Goal: Task Accomplishment & Management: Manage account settings

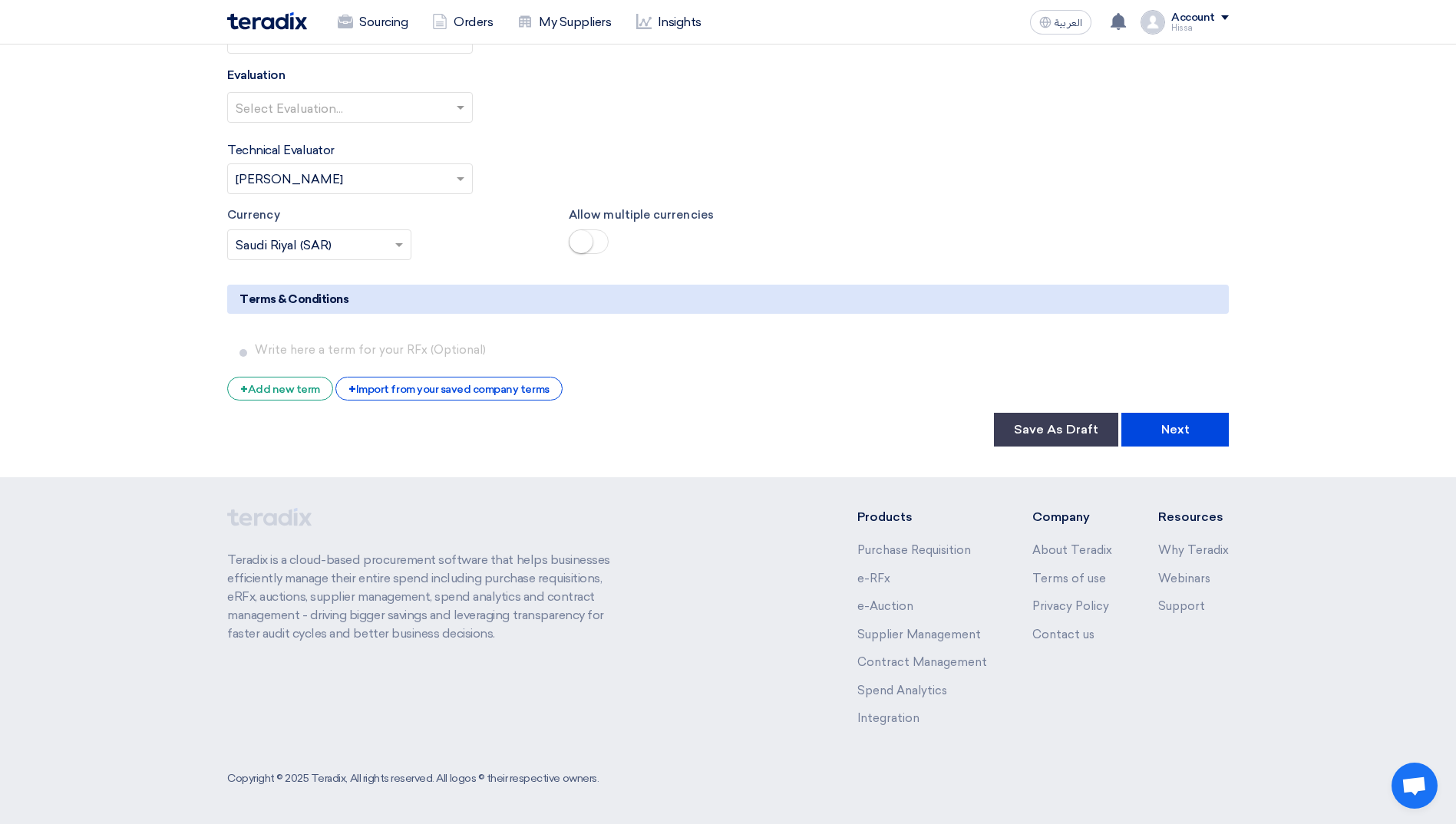
scroll to position [2385, 0]
click at [1052, 430] on button "Save As Draft" at bounding box center [1056, 429] width 124 height 34
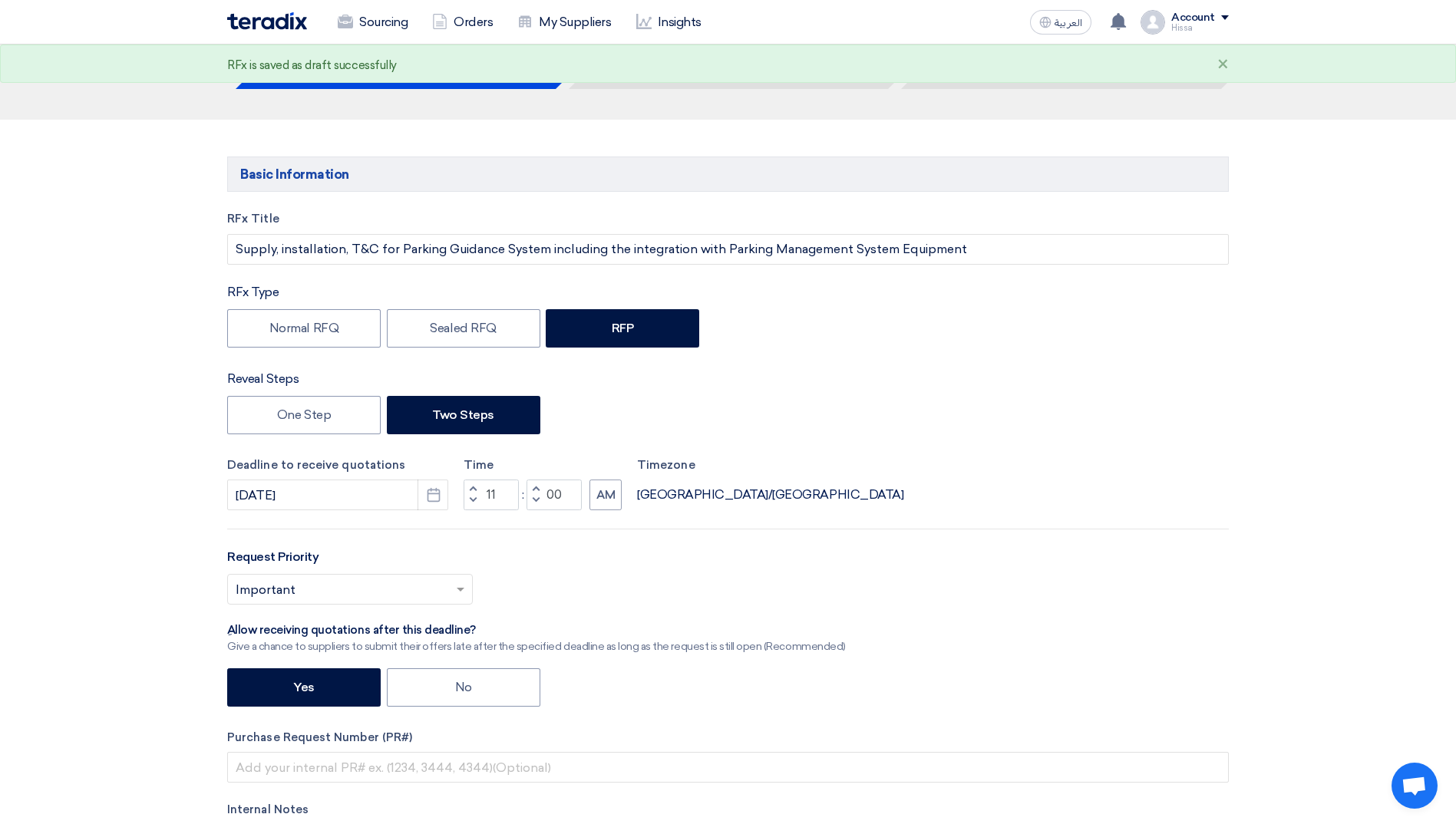
scroll to position [0, 0]
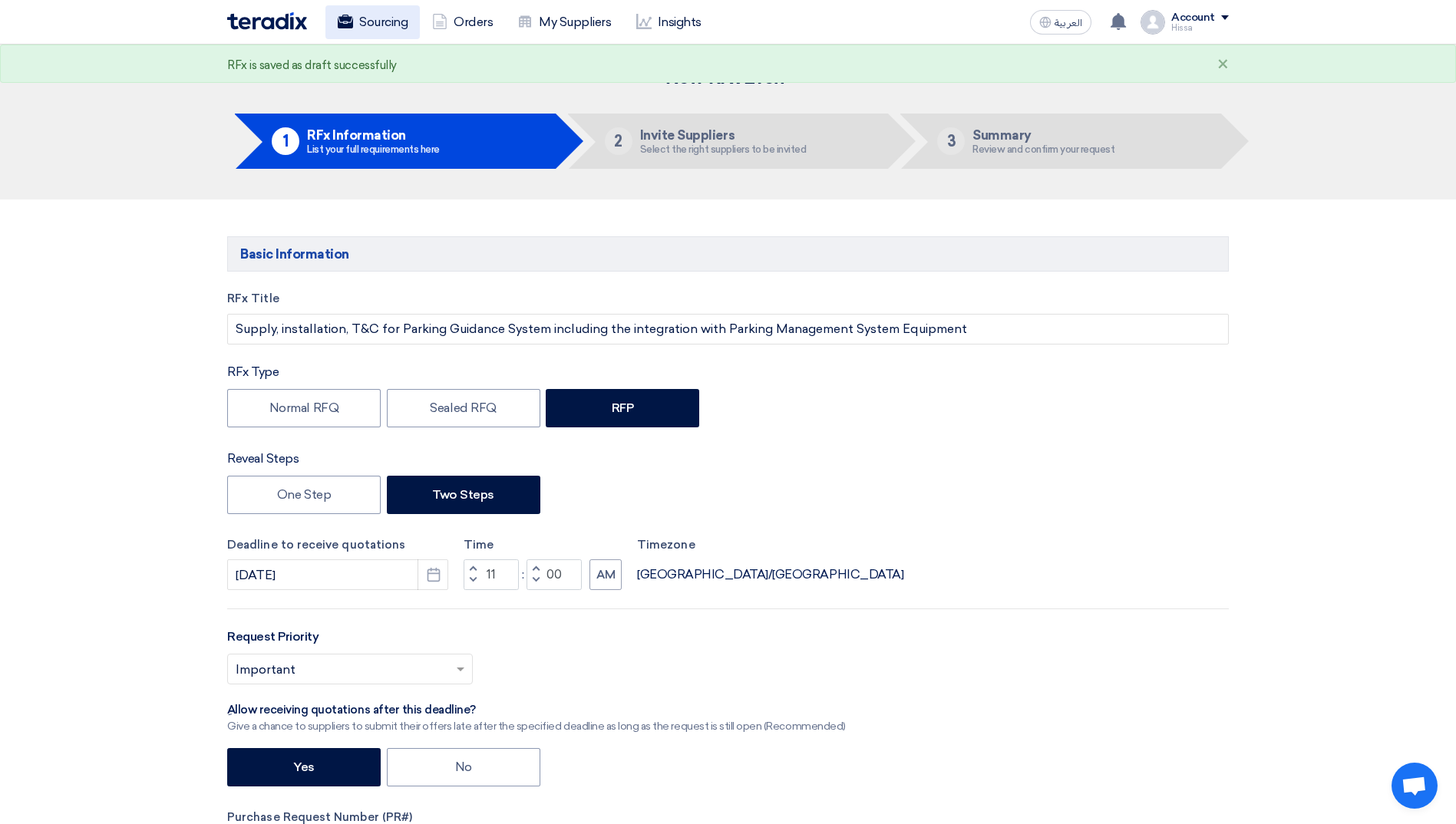
click at [373, 22] on link "Sourcing" at bounding box center [373, 22] width 94 height 34
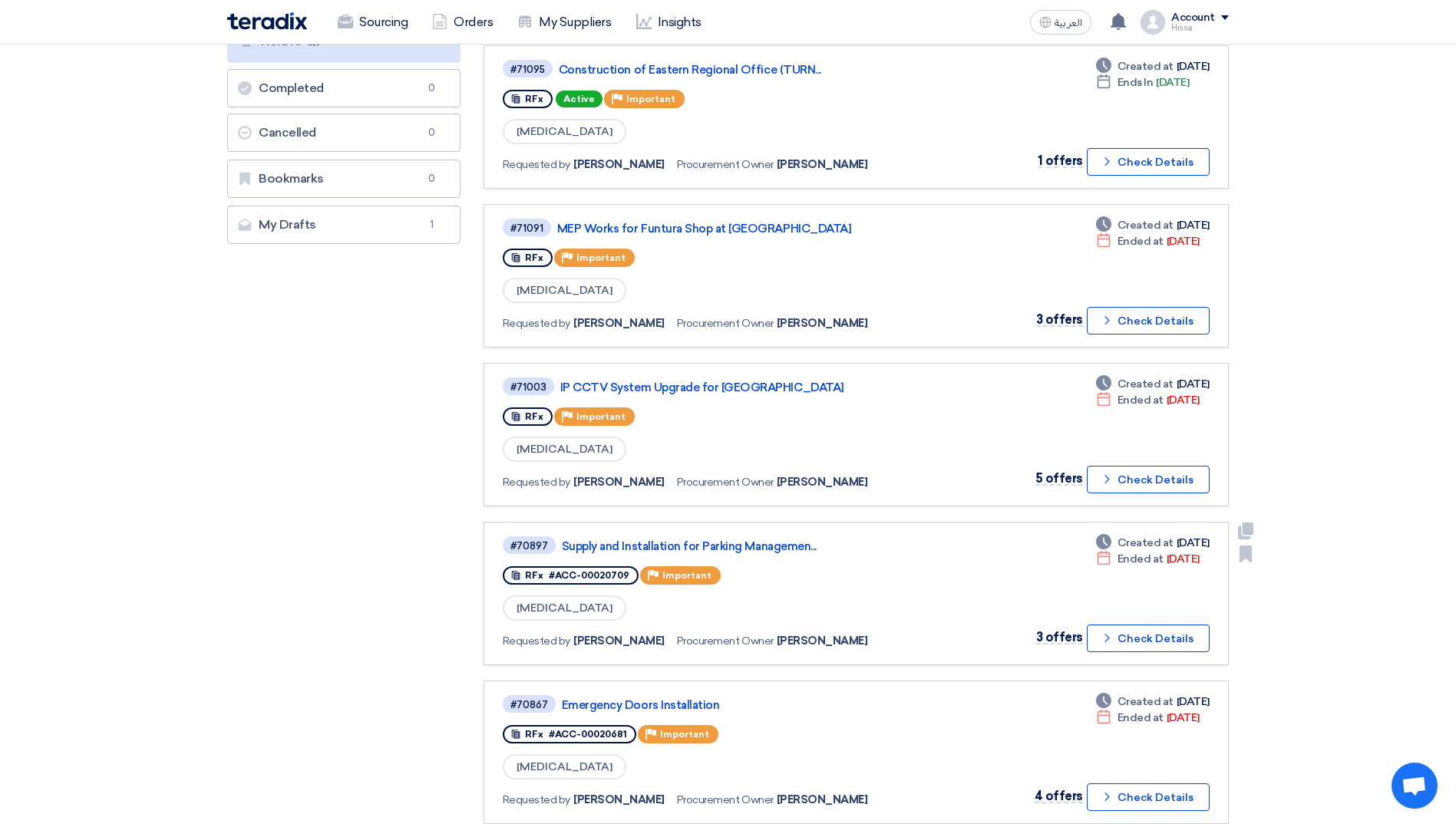
scroll to position [307, 0]
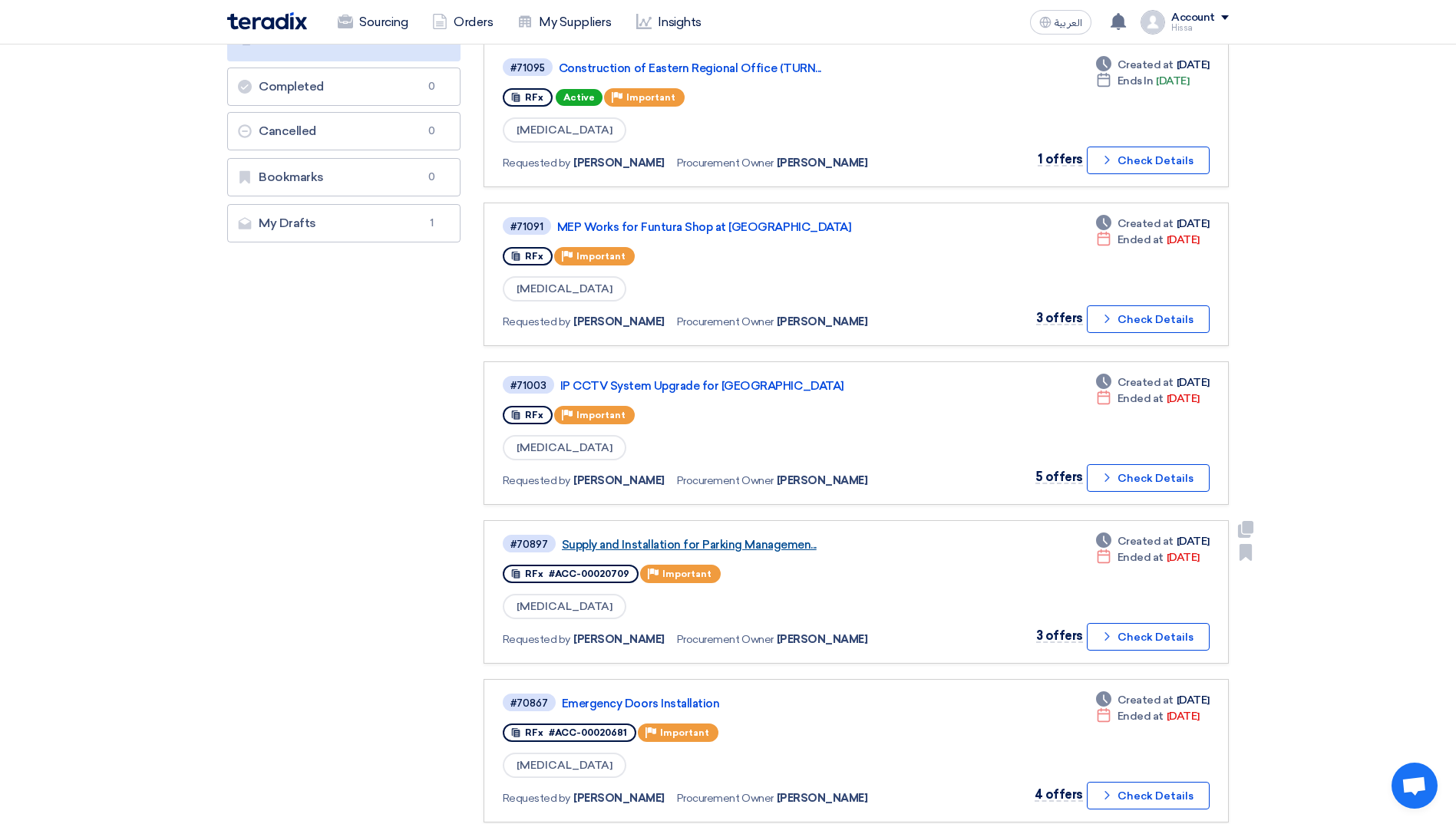
click at [740, 548] on link "Supply and Installation for Parking Managemen..." at bounding box center [753, 545] width 384 height 13
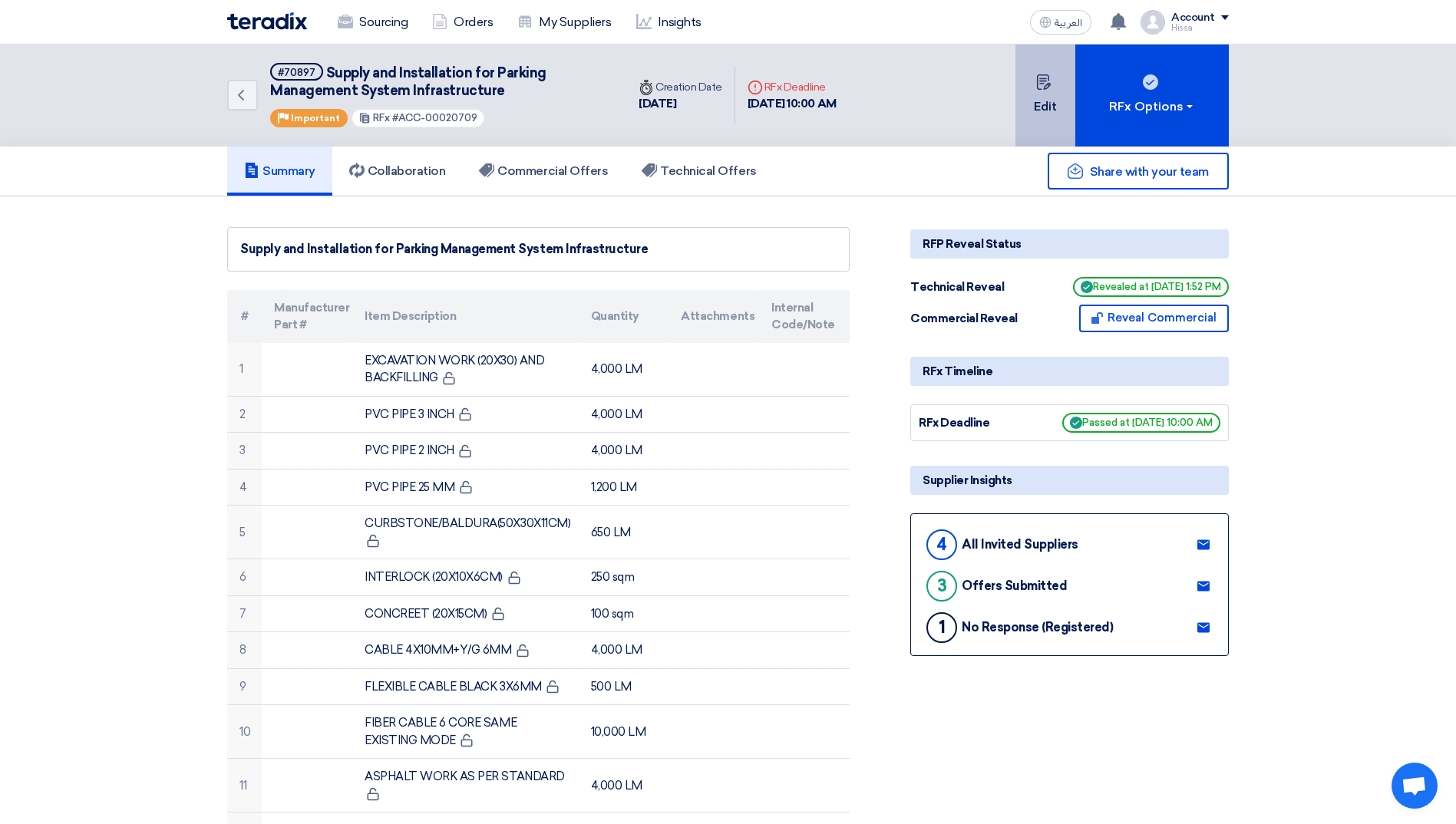
click at [1037, 91] on button "Edit" at bounding box center [1045, 96] width 60 height 102
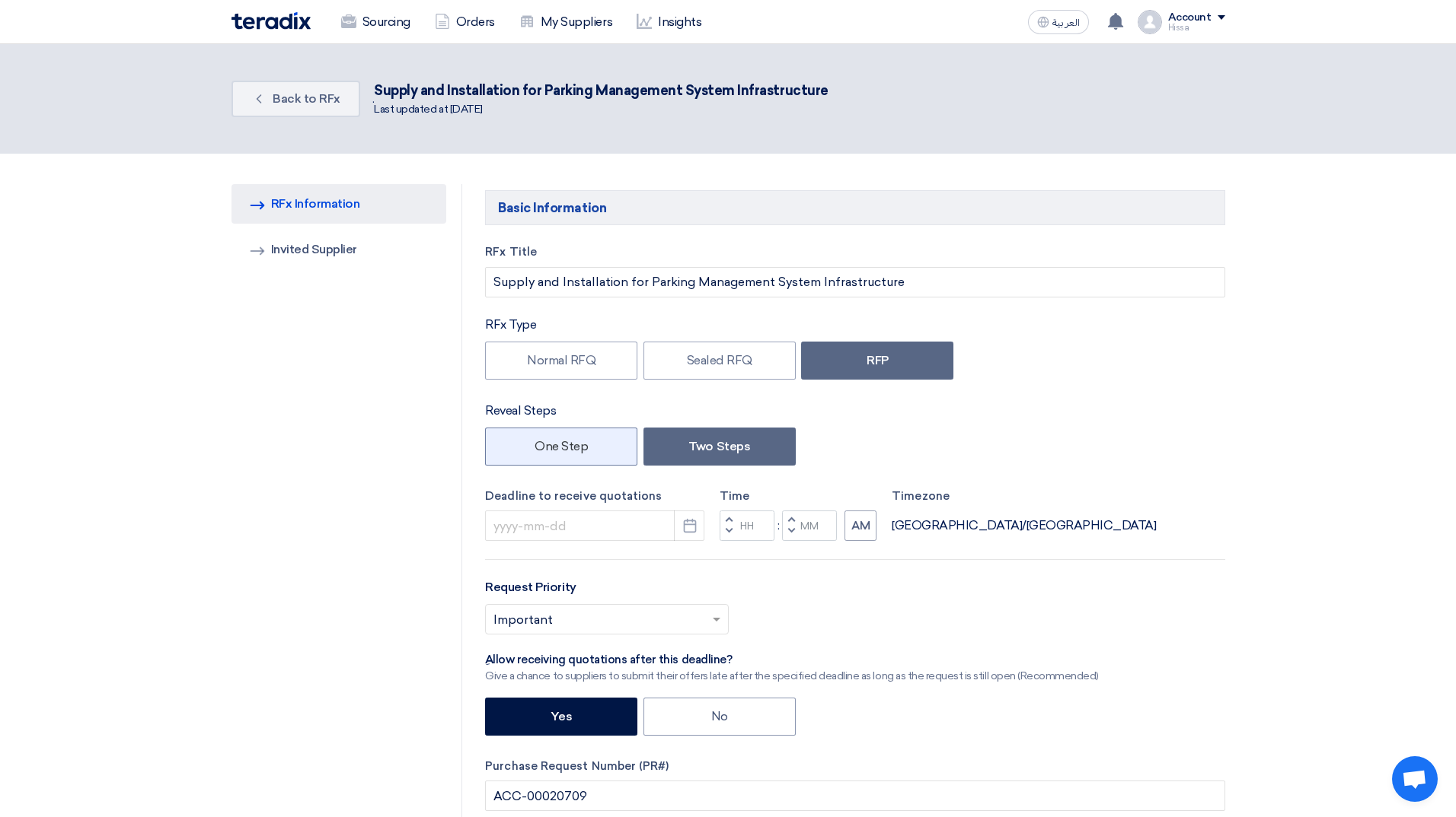
type input "[DATE]"
type input "10"
type input "00"
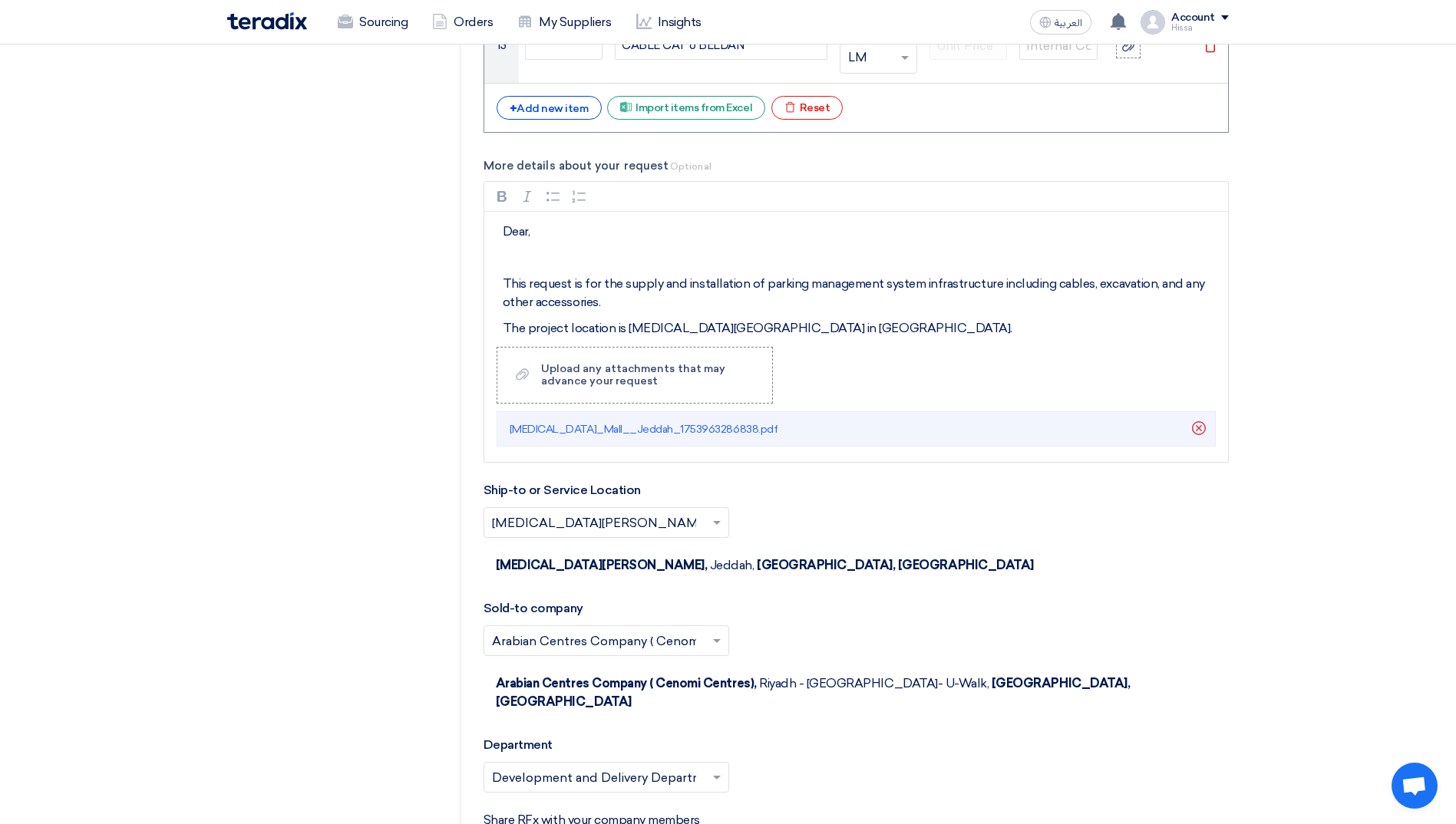
scroll to position [2916, 0]
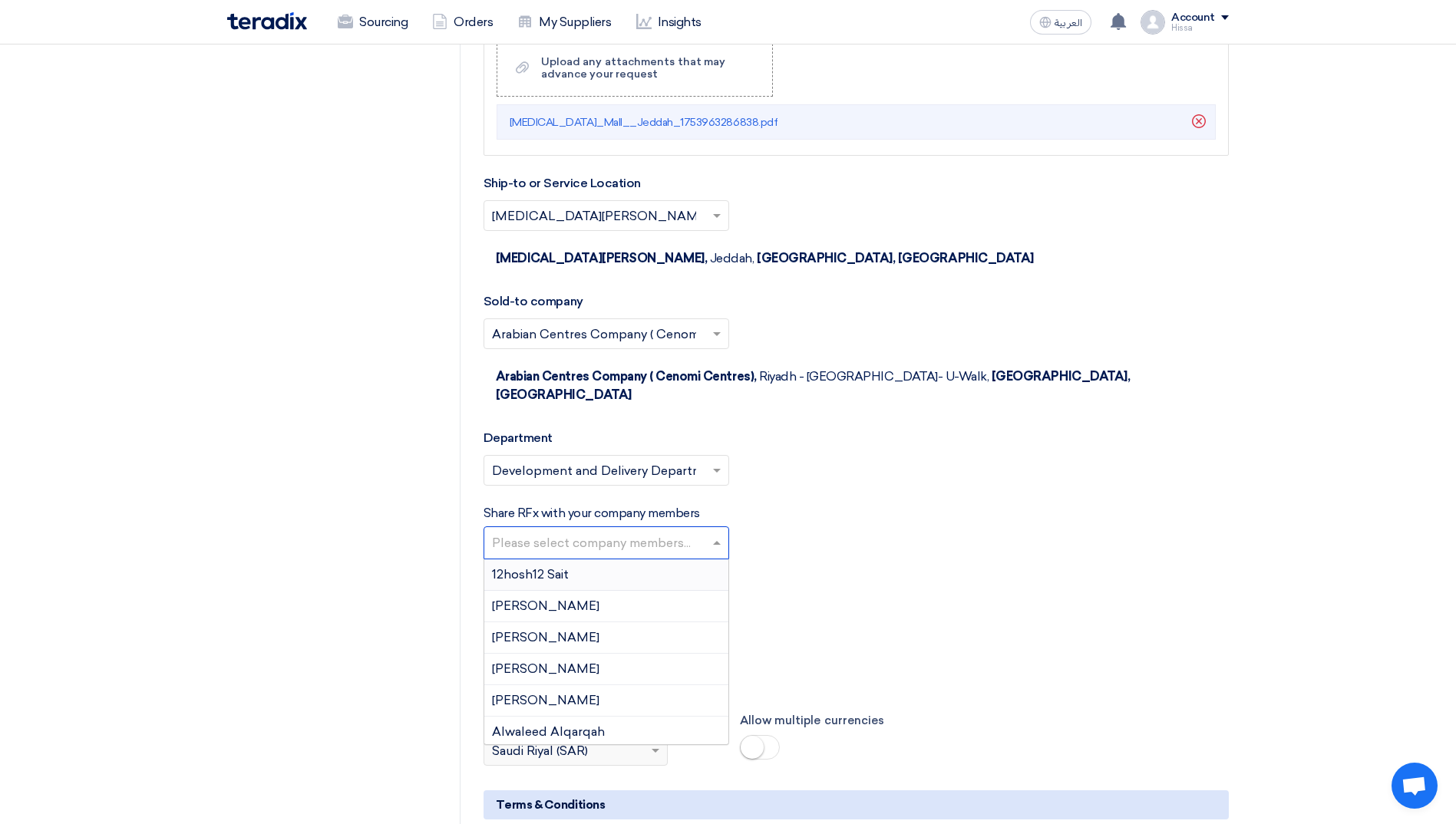
click at [683, 532] on input "text" at bounding box center [608, 545] width 232 height 25
type input "[PERSON_NAME]"
click at [587, 598] on span "[PERSON_NAME]" at bounding box center [545, 605] width 107 height 14
type input "mo"
click at [599, 661] on span "[PERSON_NAME]" at bounding box center [545, 668] width 107 height 14
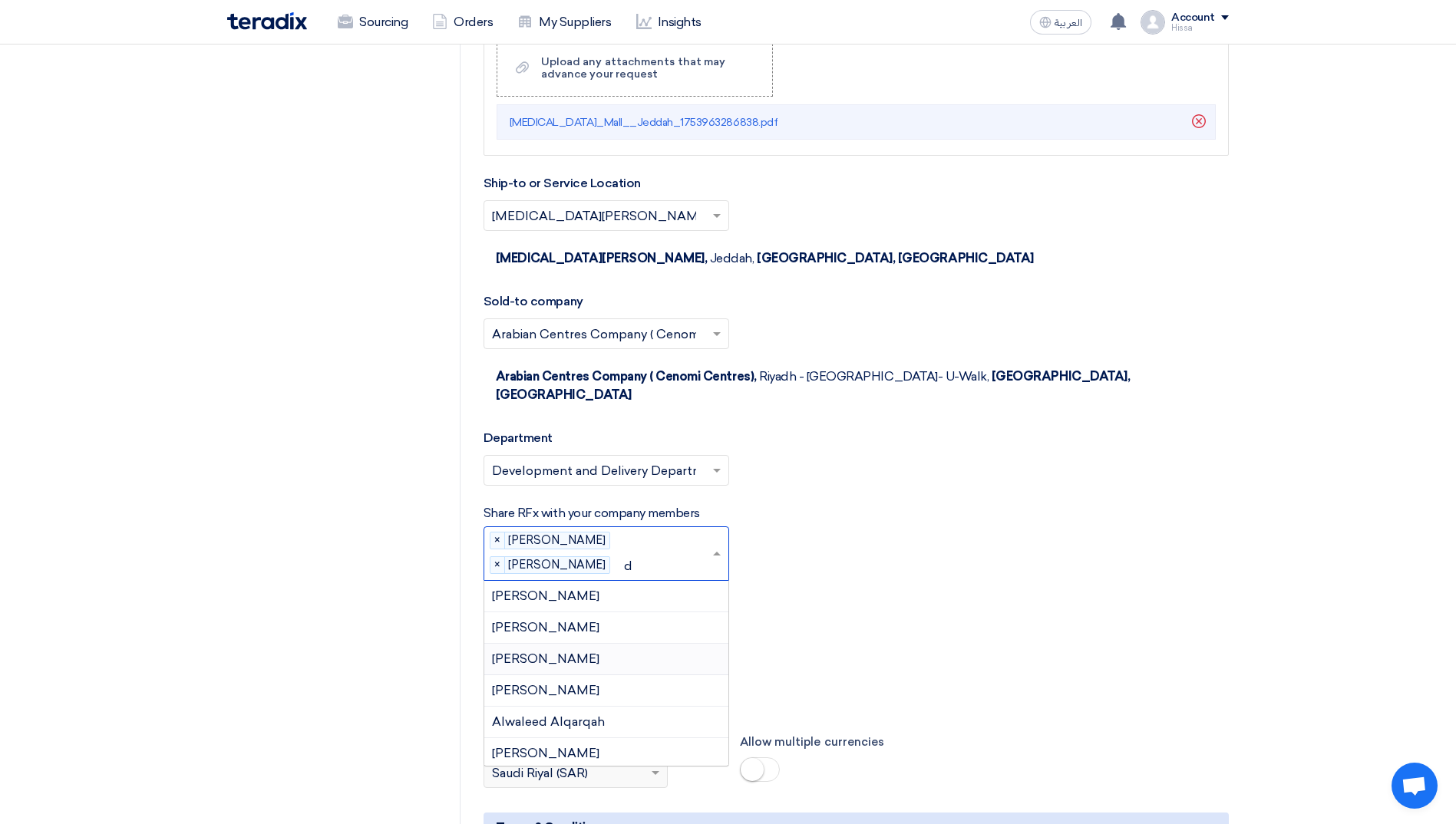
type input "do"
click at [608, 613] on div "[PERSON_NAME]" at bounding box center [606, 628] width 244 height 31
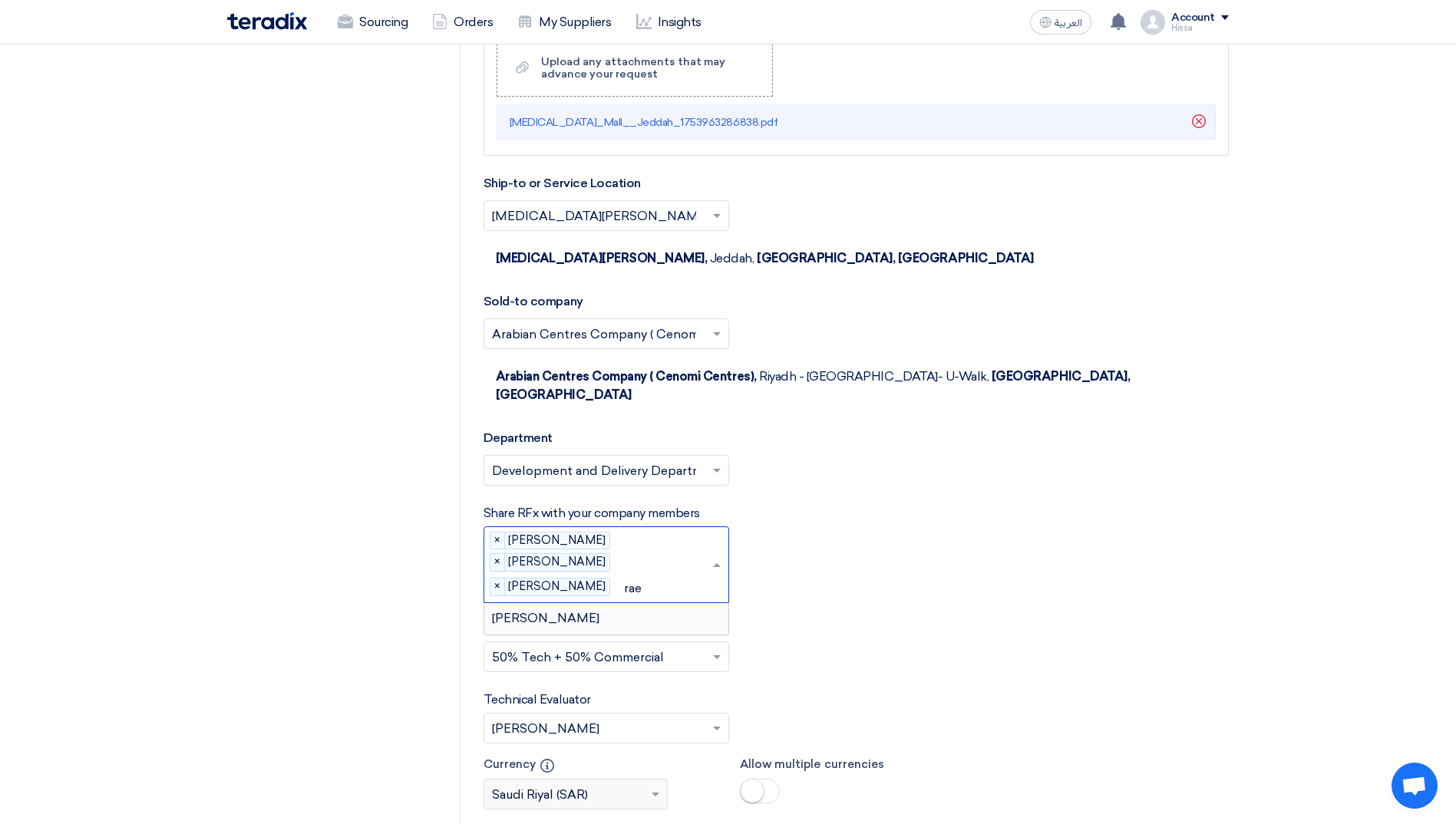
type input "raed"
click at [624, 603] on div "[PERSON_NAME]" at bounding box center [606, 618] width 244 height 31
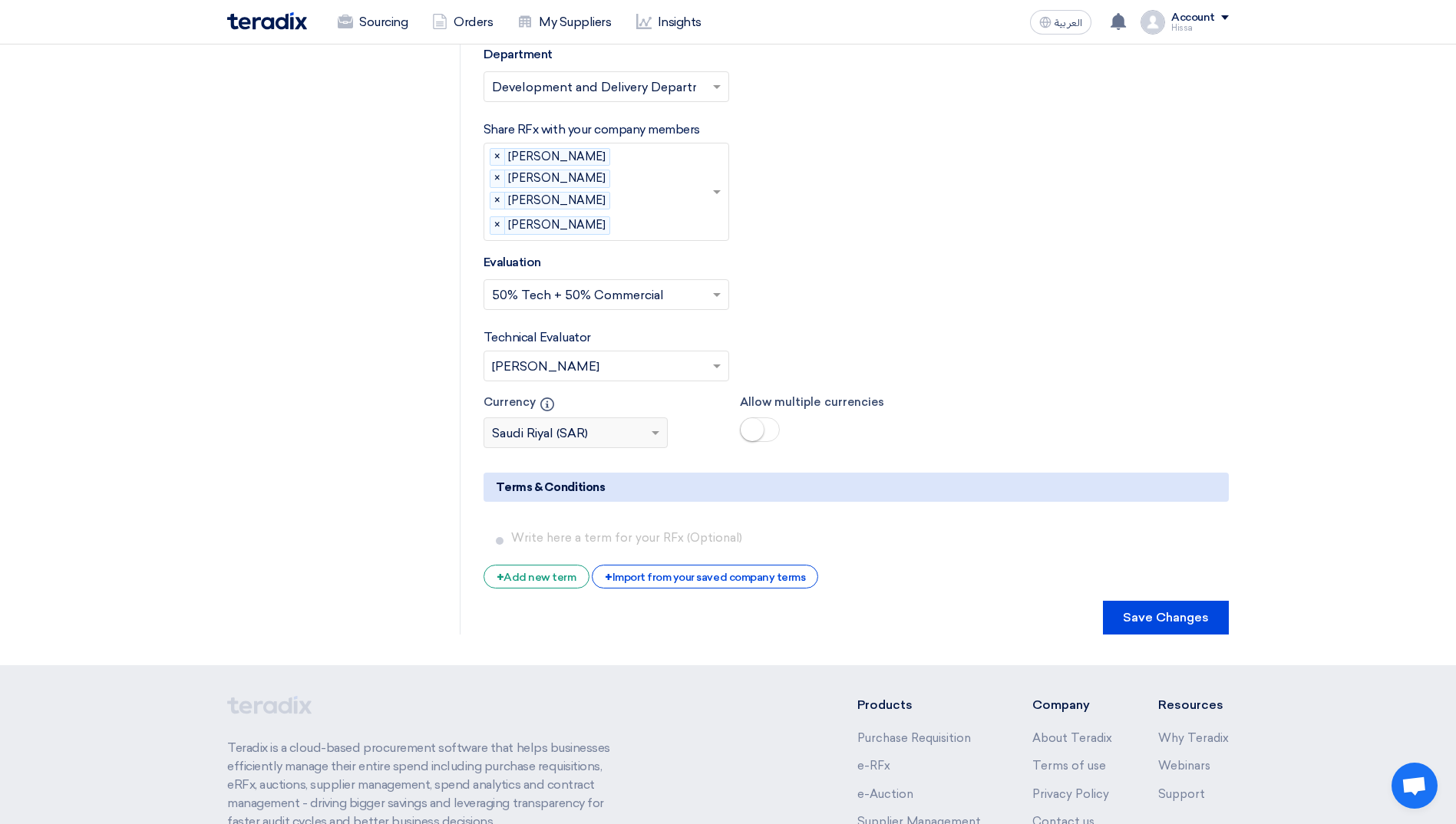
scroll to position [3433, 0]
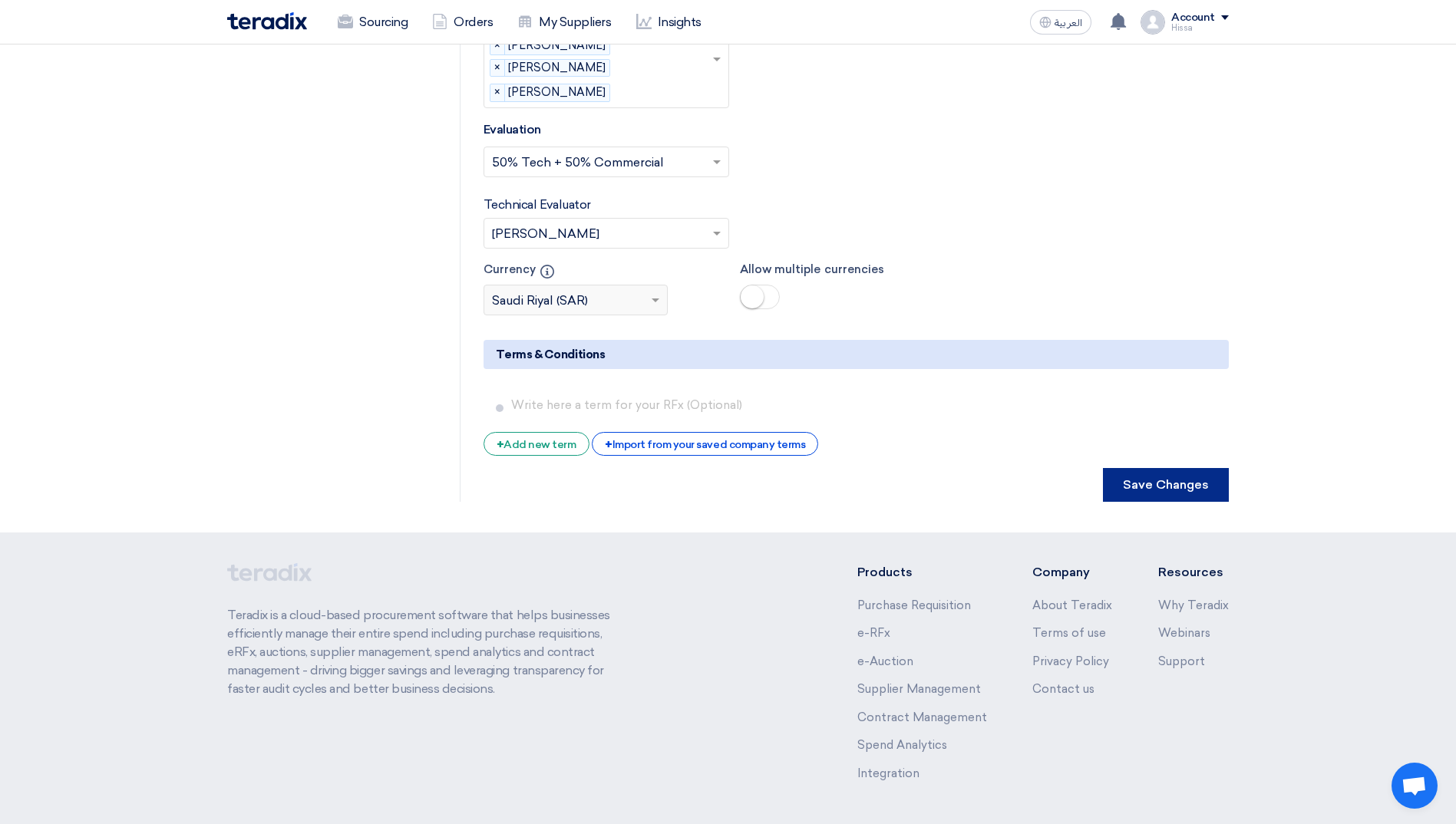
click at [1194, 468] on button "Save Changes" at bounding box center [1166, 485] width 126 height 34
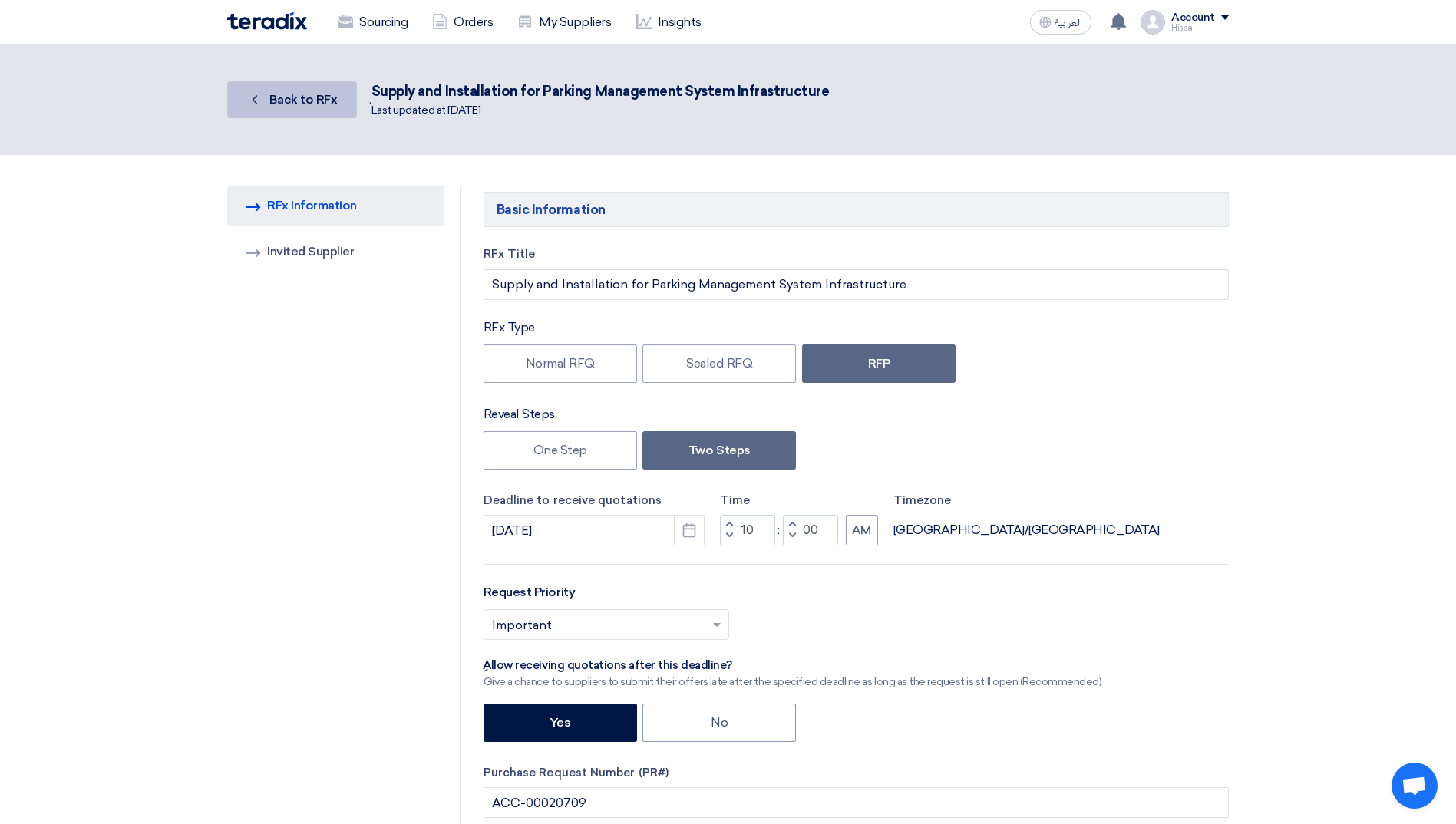
click at [331, 96] on span "Back to RFx" at bounding box center [303, 99] width 68 height 14
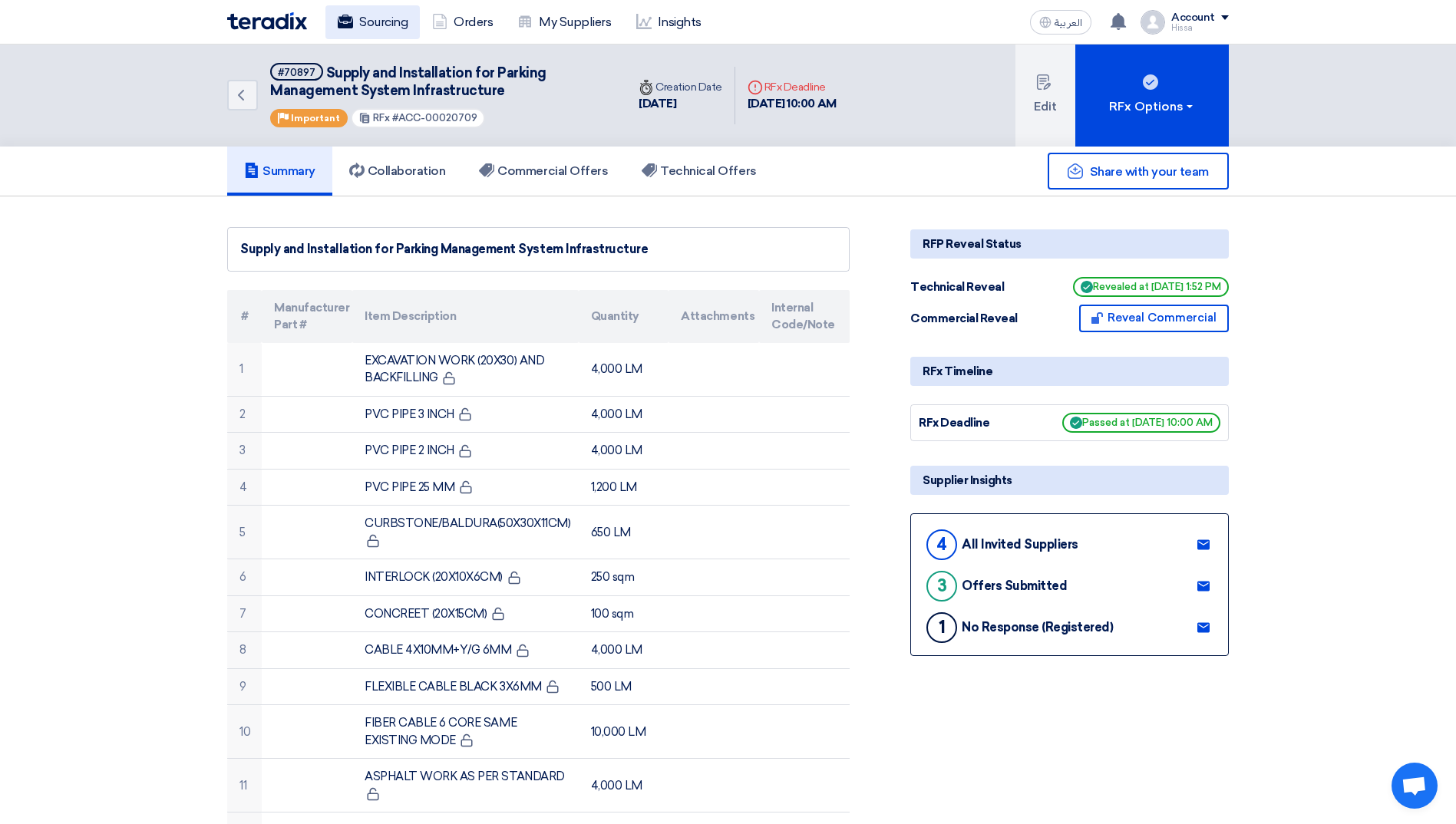
click at [383, 13] on link "Sourcing" at bounding box center [373, 22] width 94 height 34
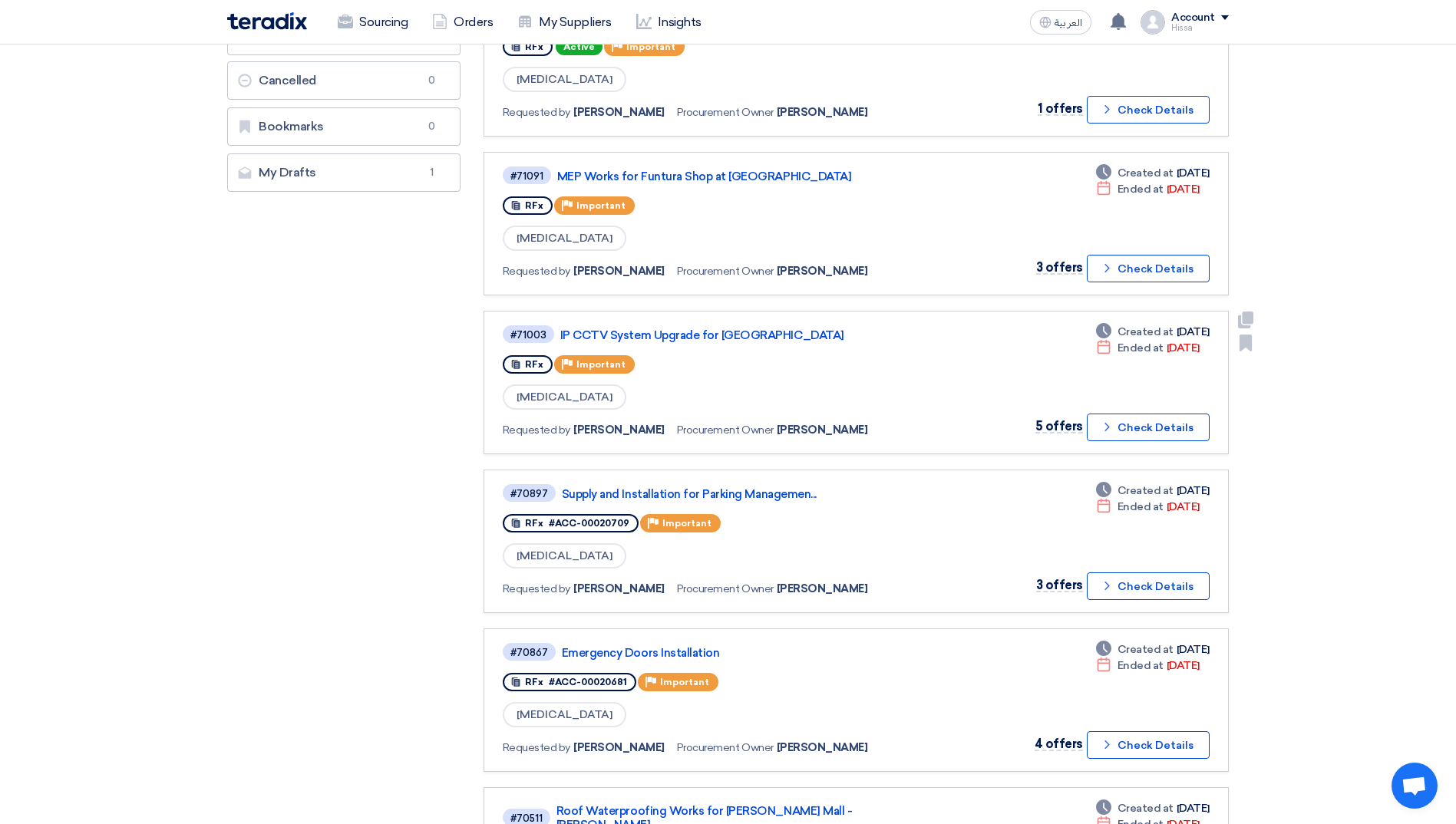
scroll to position [383, 0]
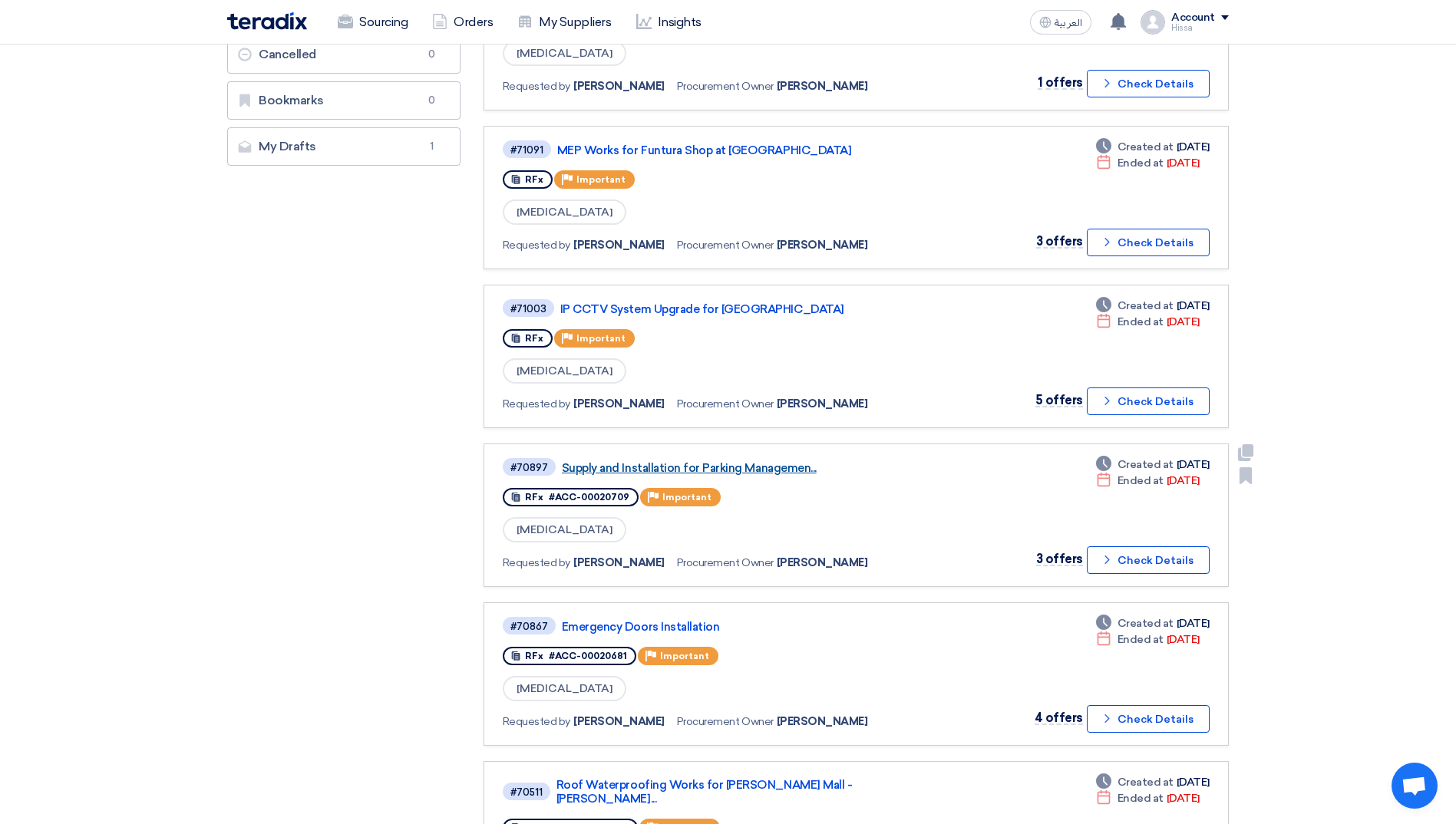
click at [750, 470] on link "Supply and Installation for Parking Managemen..." at bounding box center [753, 468] width 384 height 13
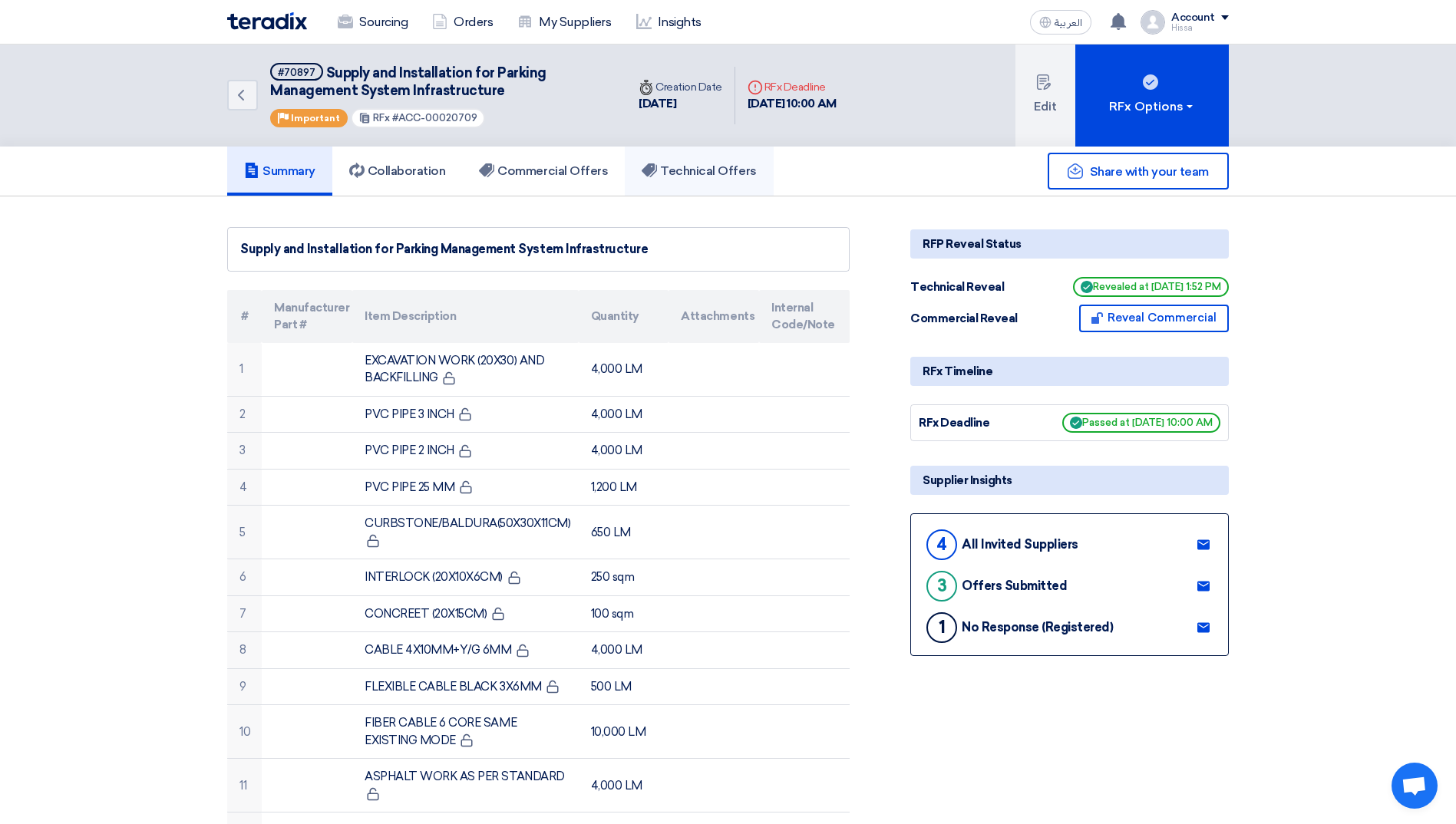
click at [691, 172] on h5 "Technical Offers" at bounding box center [699, 171] width 114 height 15
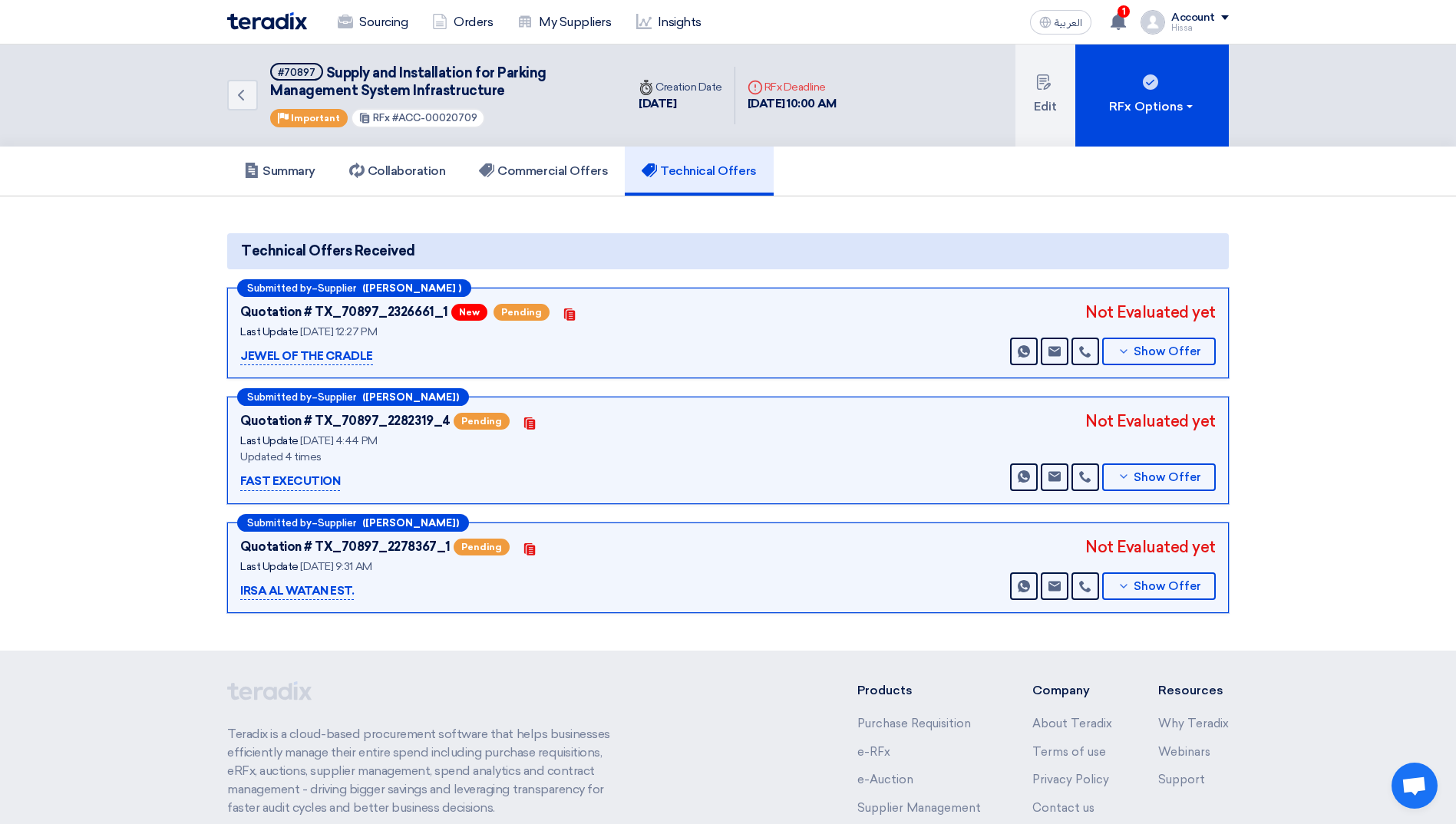
click at [1355, 233] on section "Technical Offers Received Submitted by – Supplier ([PERSON_NAME] ) Quotation # …" at bounding box center [728, 424] width 1456 height 455
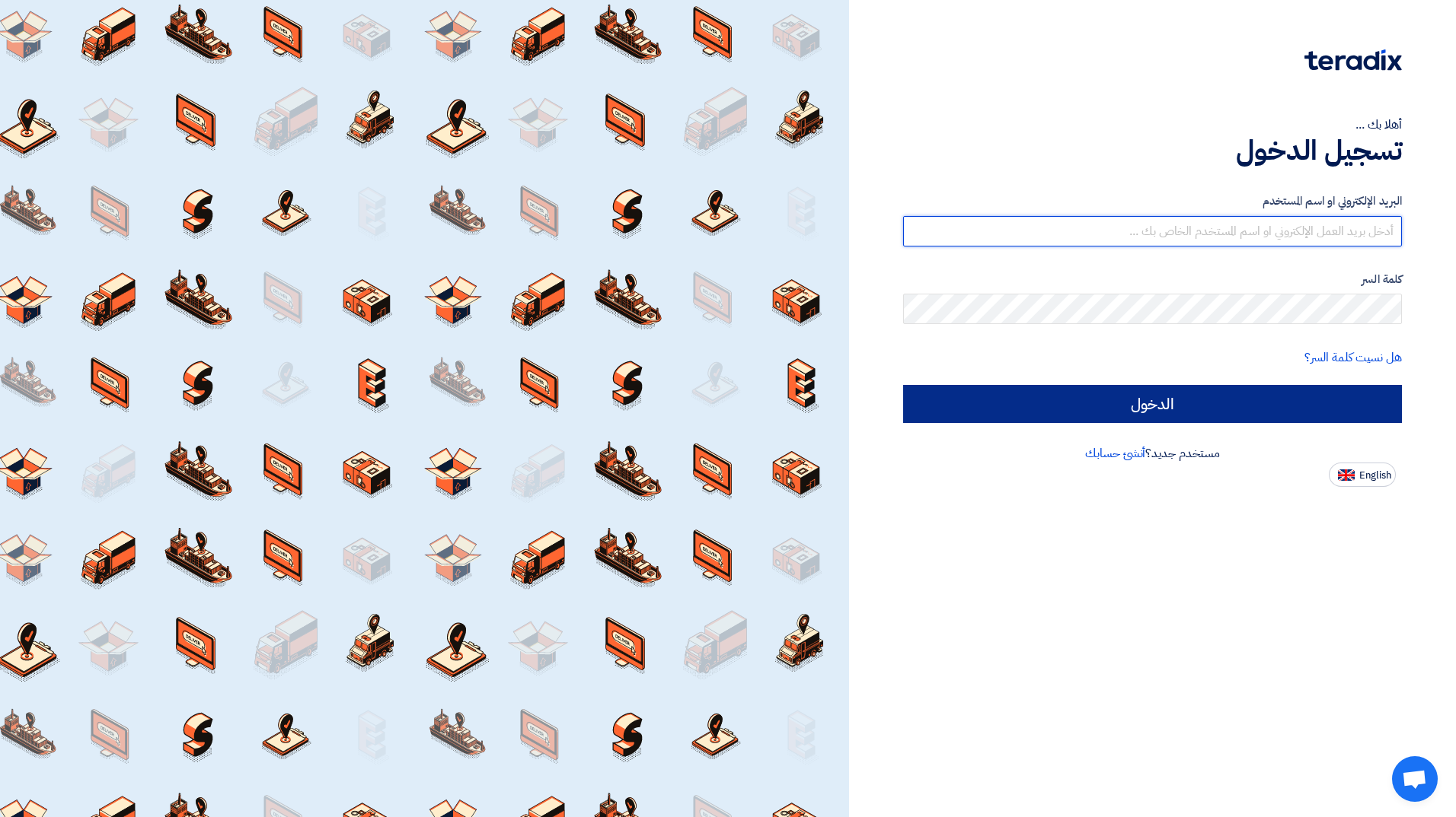
type input "hissah.alsubaie@cenomi.com"
click at [1301, 408] on input "الدخول" at bounding box center [1152, 404] width 499 height 38
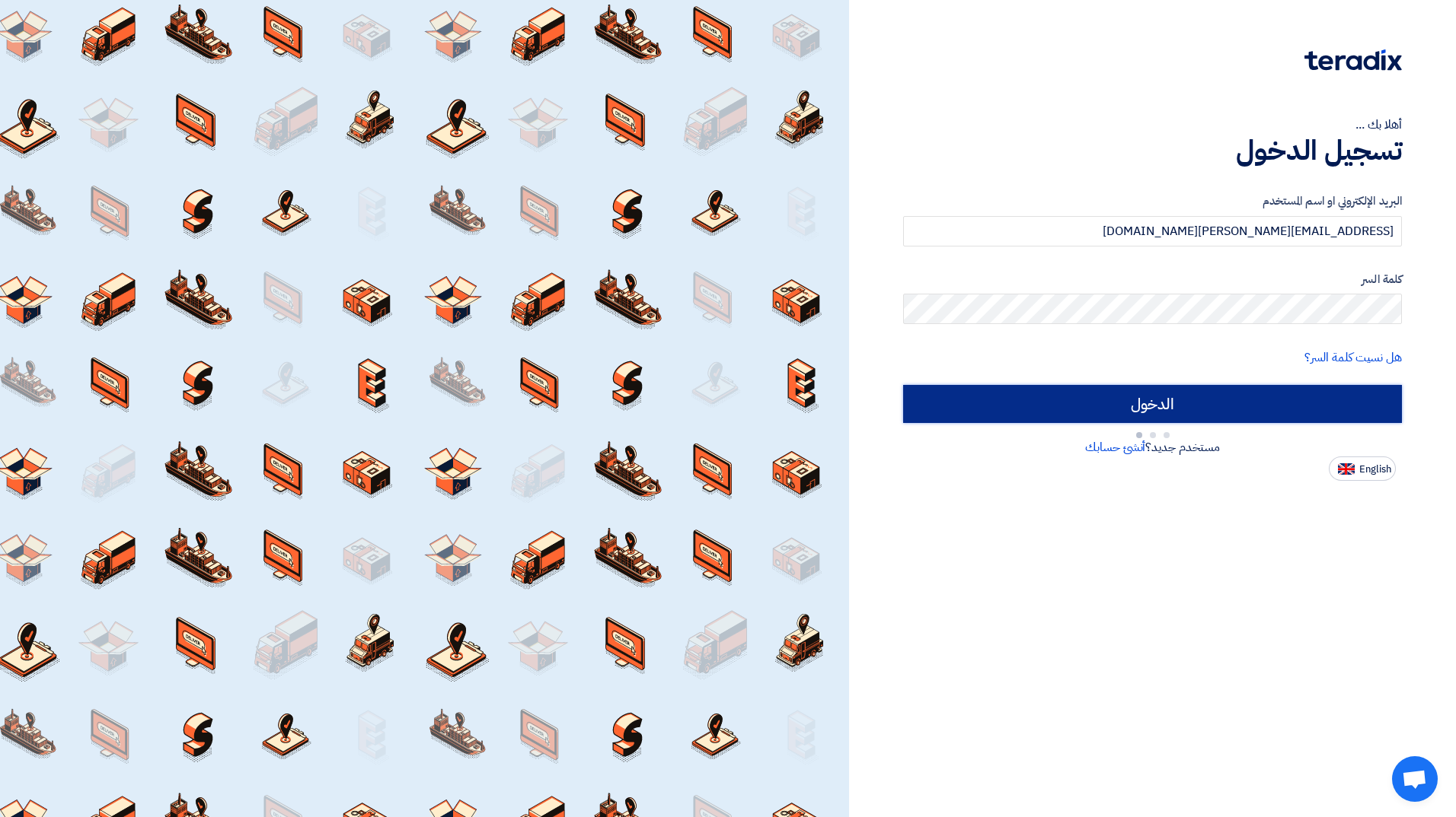
type input "Sign in"
